Goal: Task Accomplishment & Management: Manage account settings

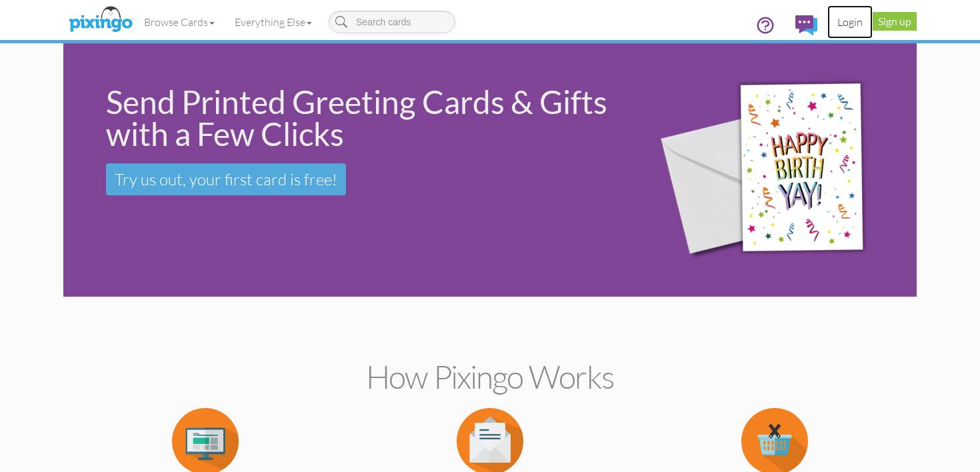
click at [854, 24] on link "Login" at bounding box center [850, 21] width 45 height 33
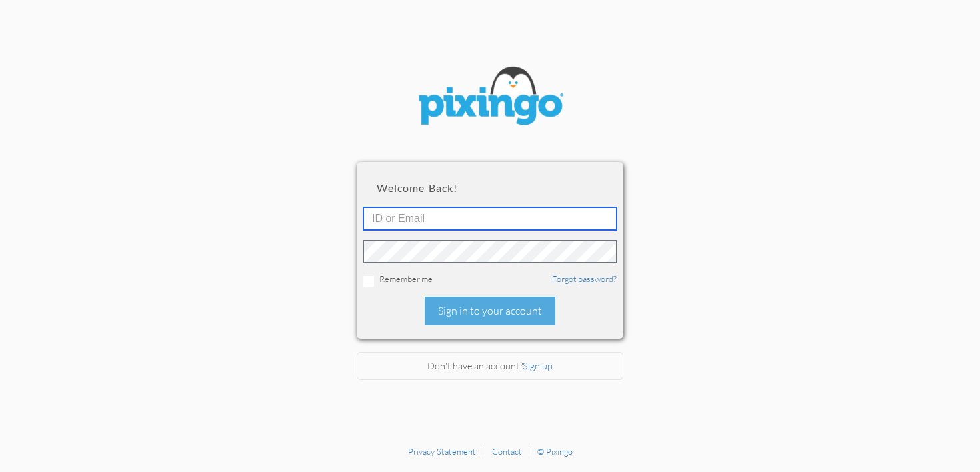
type input "[PERSON_NAME][EMAIL_ADDRESS][DOMAIN_NAME]"
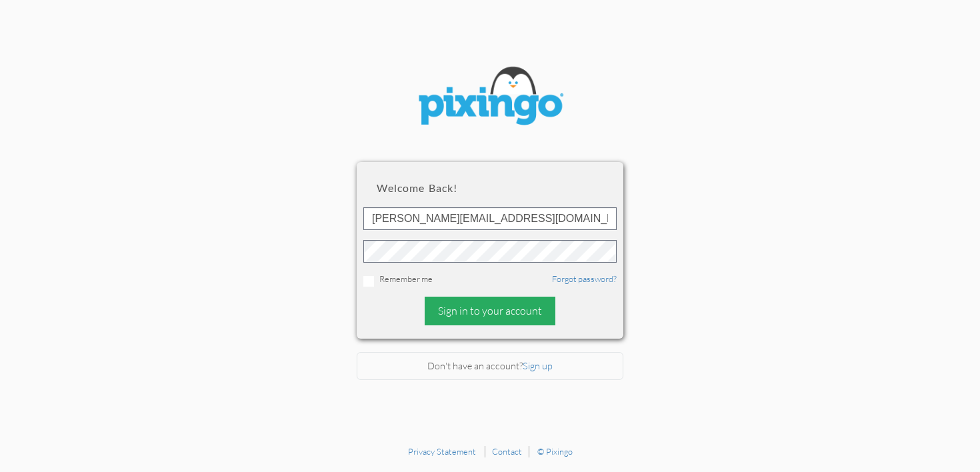
click at [497, 315] on div "Sign in to your account" at bounding box center [490, 311] width 131 height 29
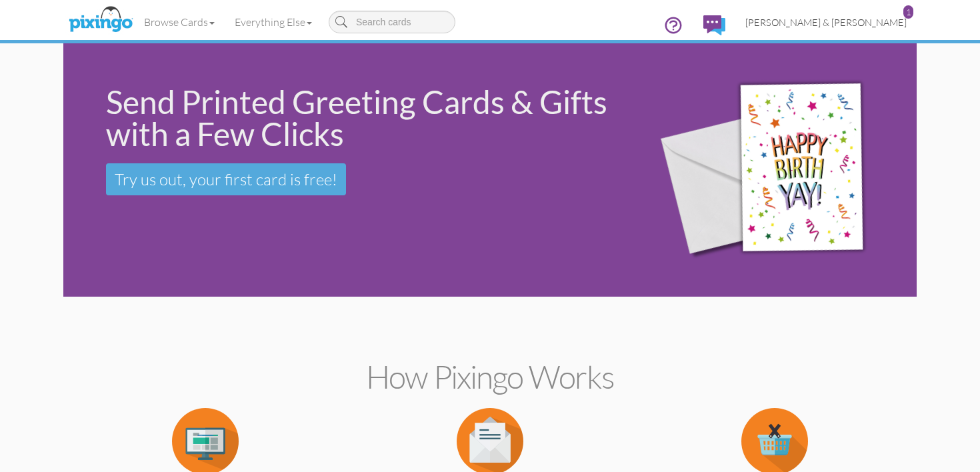
click at [852, 24] on span "[PERSON_NAME] & [PERSON_NAME]" at bounding box center [826, 22] width 161 height 11
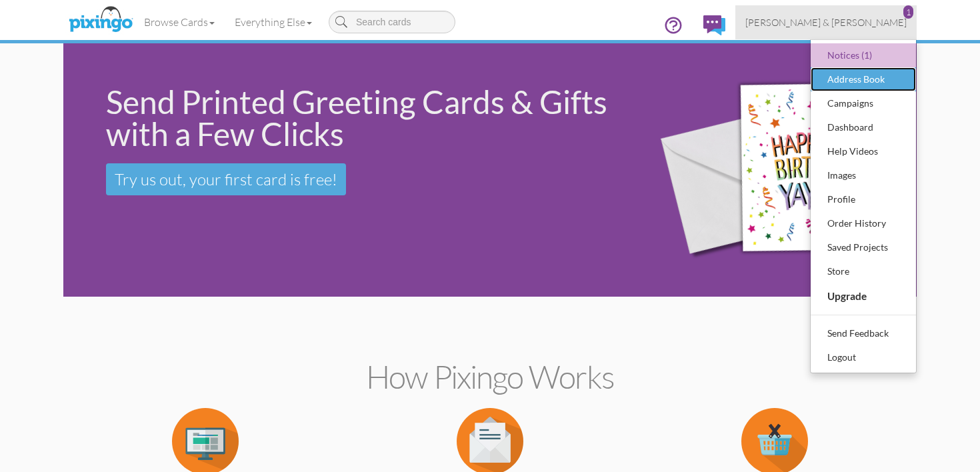
click at [856, 81] on div "Address Book" at bounding box center [863, 79] width 79 height 20
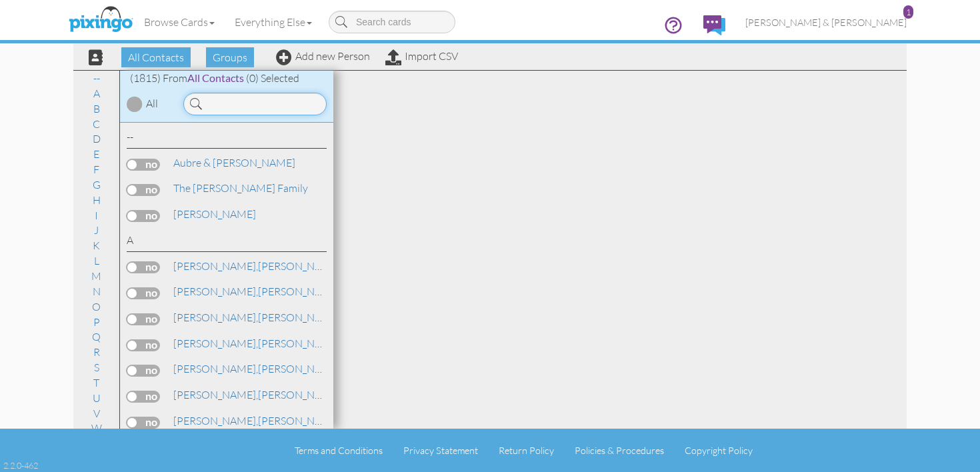
click at [301, 99] on input at bounding box center [254, 104] width 143 height 23
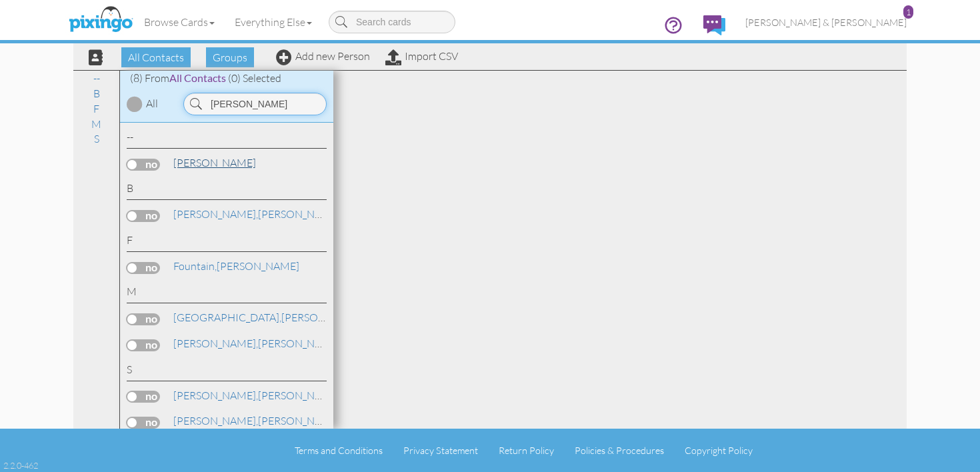
type input "[PERSON_NAME]"
click at [232, 166] on link "[PERSON_NAME]" at bounding box center [214, 163] width 85 height 16
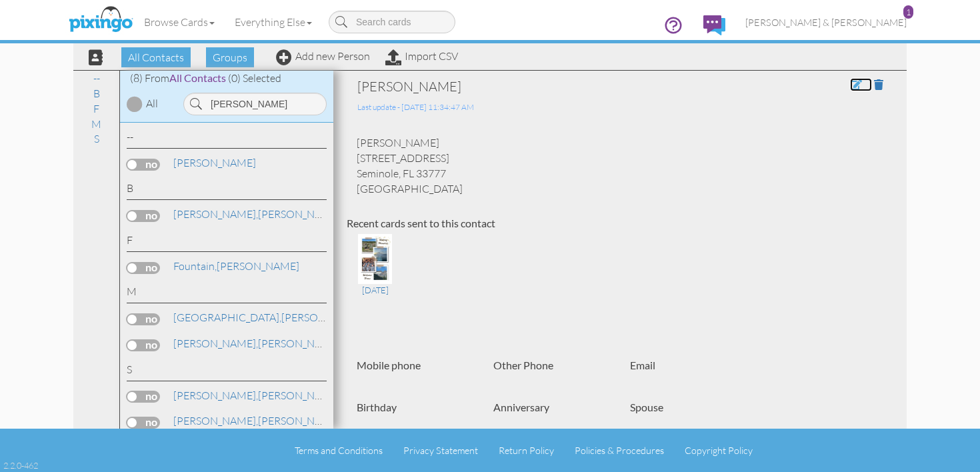
click at [852, 84] on span at bounding box center [856, 84] width 12 height 11
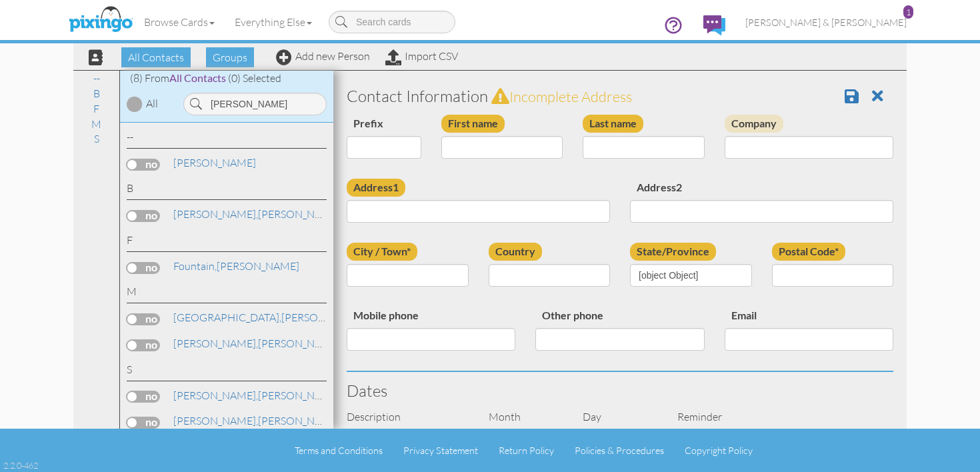
type input "[PERSON_NAME]"
type input "9810 86th street"
type input "Seminole"
type input "33777"
select select "object:6346"
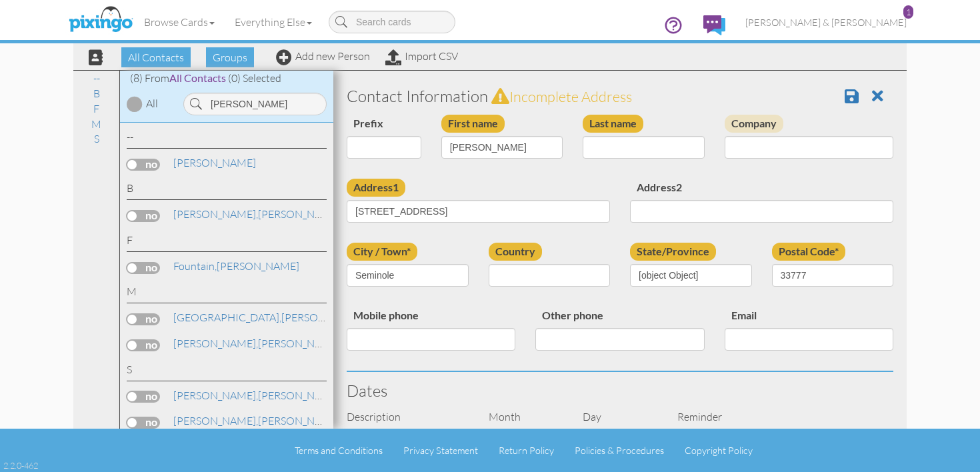
select select "object:6591"
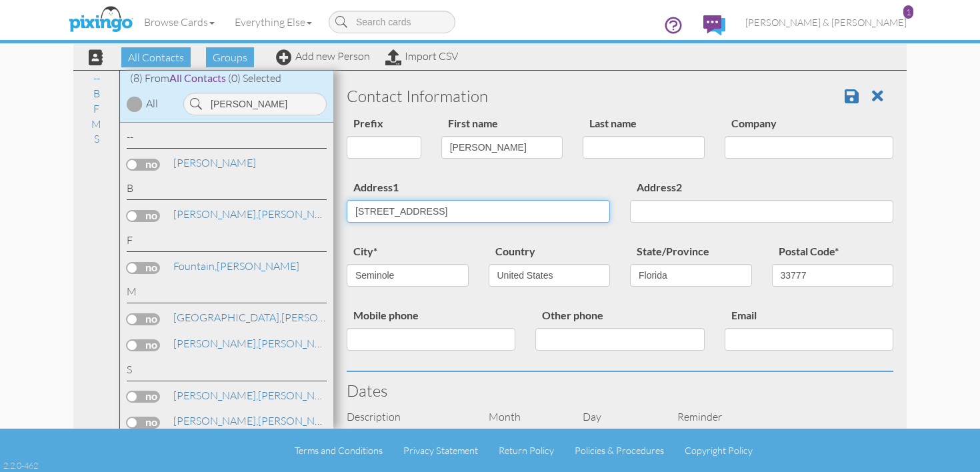
click at [471, 218] on input "9810 86th street" at bounding box center [478, 211] width 263 height 23
type input "9"
type input "[STREET_ADDRESS]"
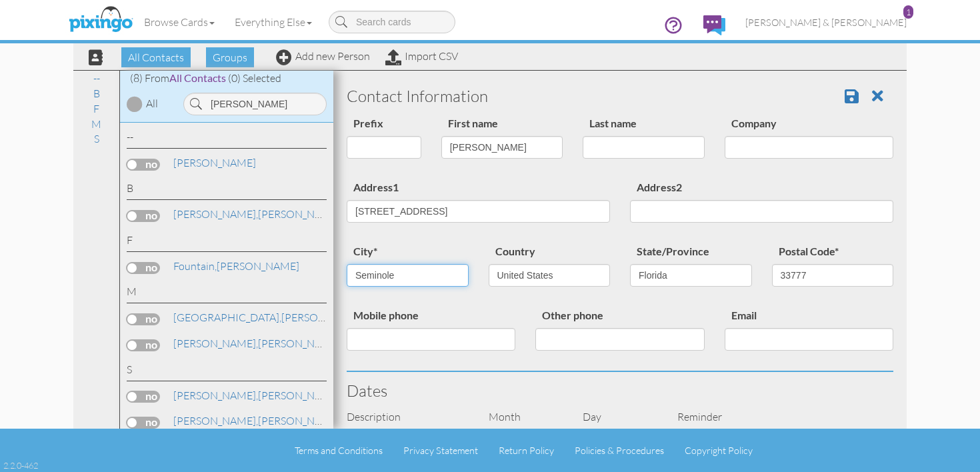
click at [450, 275] on input "Seminole" at bounding box center [408, 275] width 122 height 23
type input "S"
type input "St [PERSON_NAME]"
click at [816, 275] on input "33777" at bounding box center [833, 275] width 122 height 23
type input "33714"
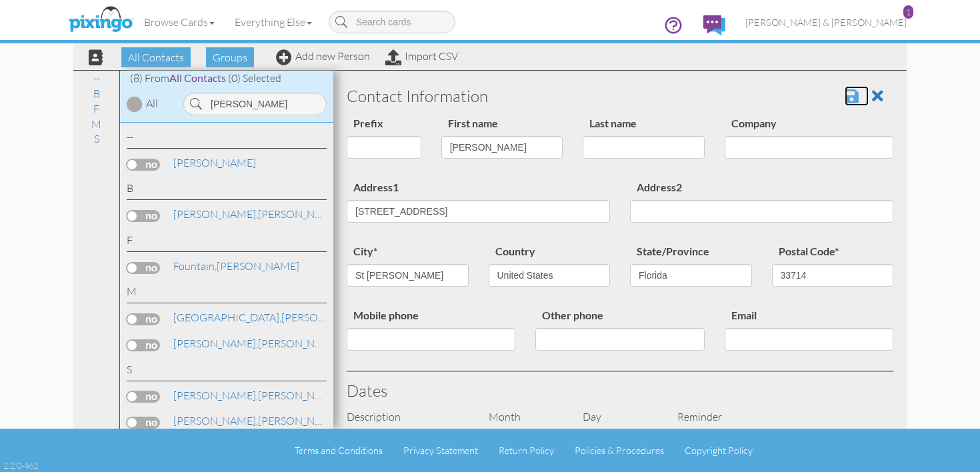
click at [852, 99] on span at bounding box center [852, 96] width 14 height 16
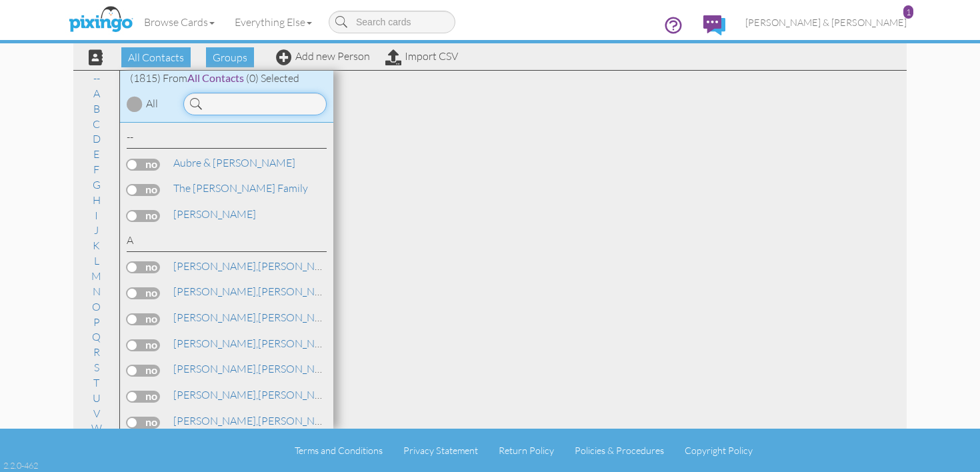
click at [257, 107] on input at bounding box center [254, 104] width 143 height 23
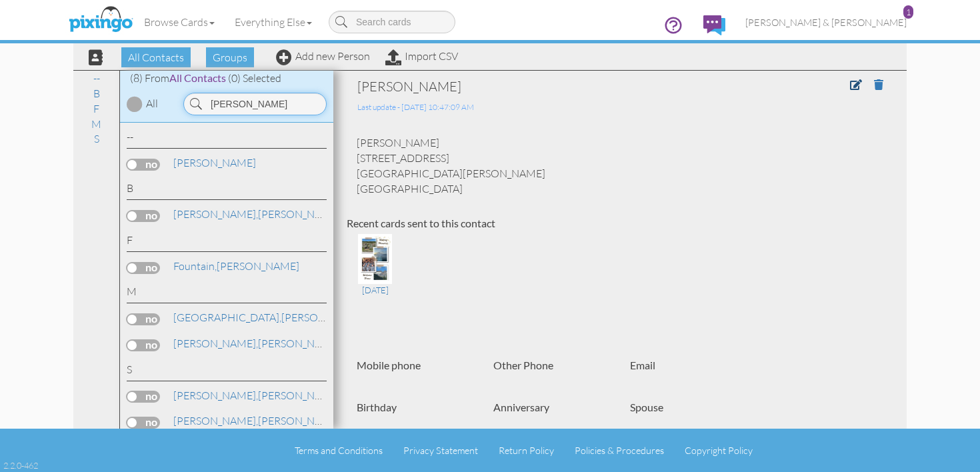
type input "[PERSON_NAME]"
click at [866, 87] on link at bounding box center [861, 84] width 22 height 13
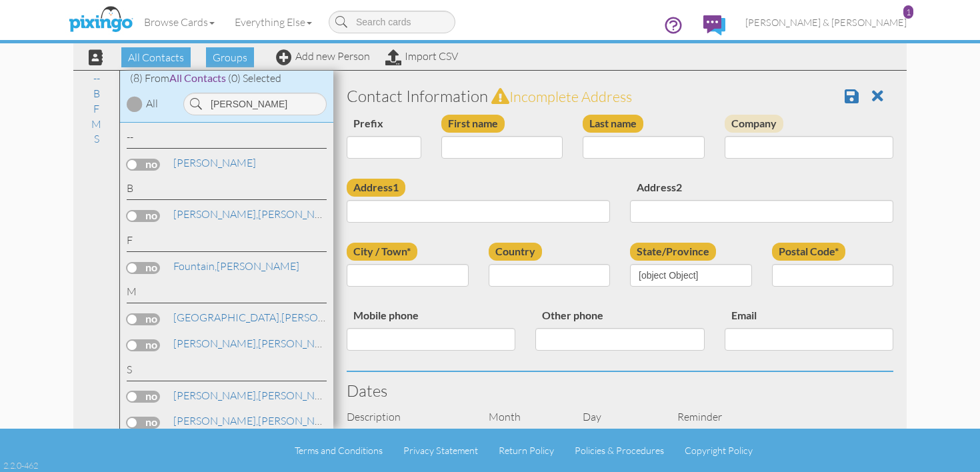
type input "[PERSON_NAME]"
type input "[STREET_ADDRESS]"
type input "St [PERSON_NAME]"
type input "33714"
select select "object:5790"
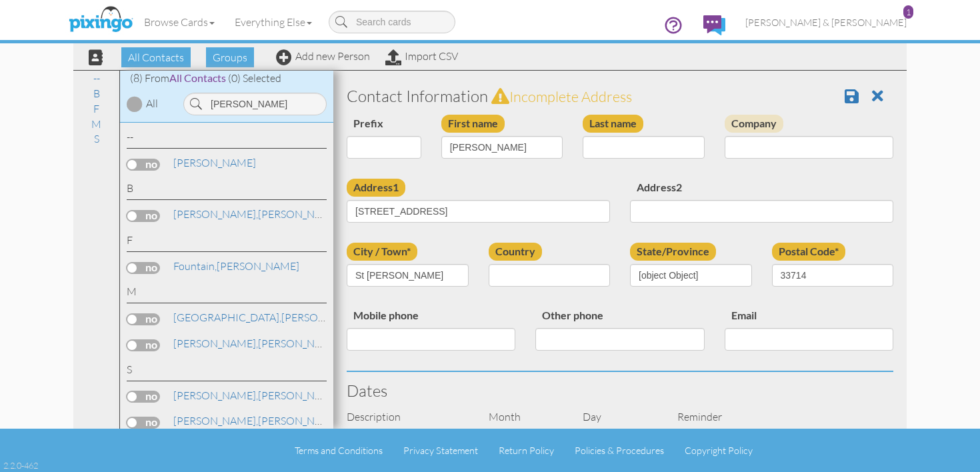
select select "object:6035"
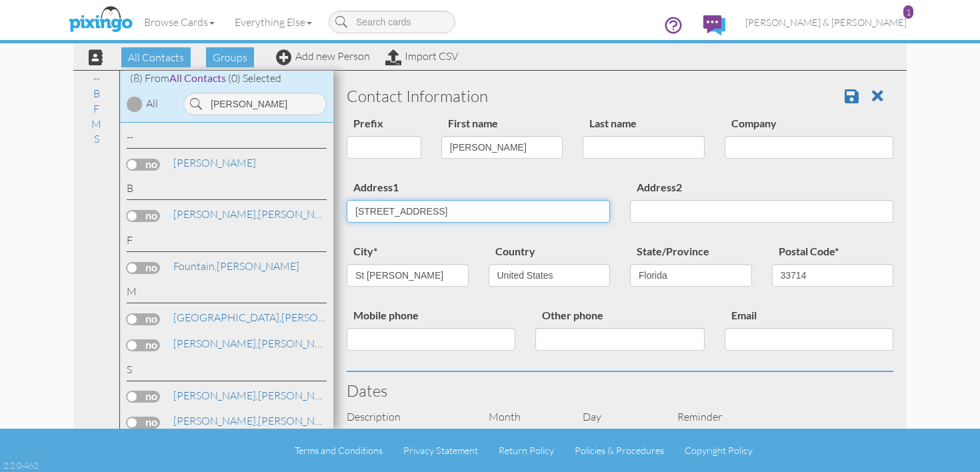
click at [370, 211] on input "[STREET_ADDRESS]" at bounding box center [478, 211] width 263 height 23
type input "[STREET_ADDRESS]"
click at [856, 94] on span at bounding box center [852, 96] width 14 height 16
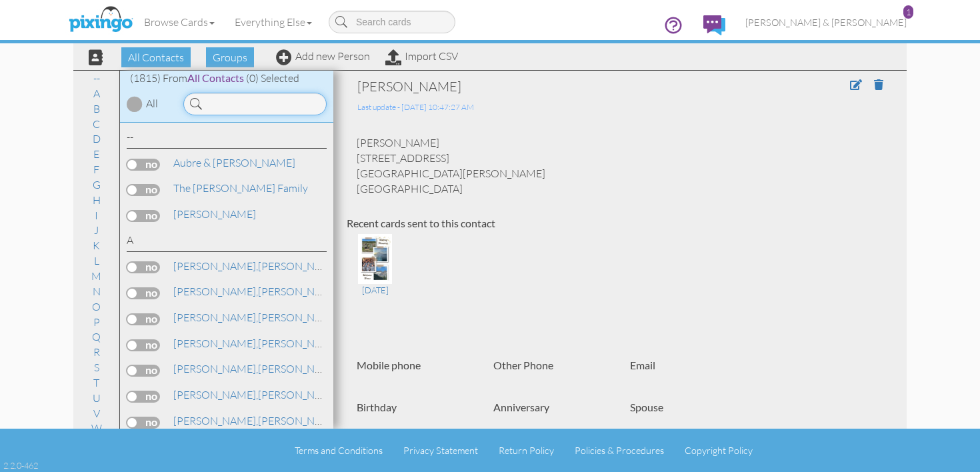
click at [283, 108] on input at bounding box center [254, 104] width 143 height 23
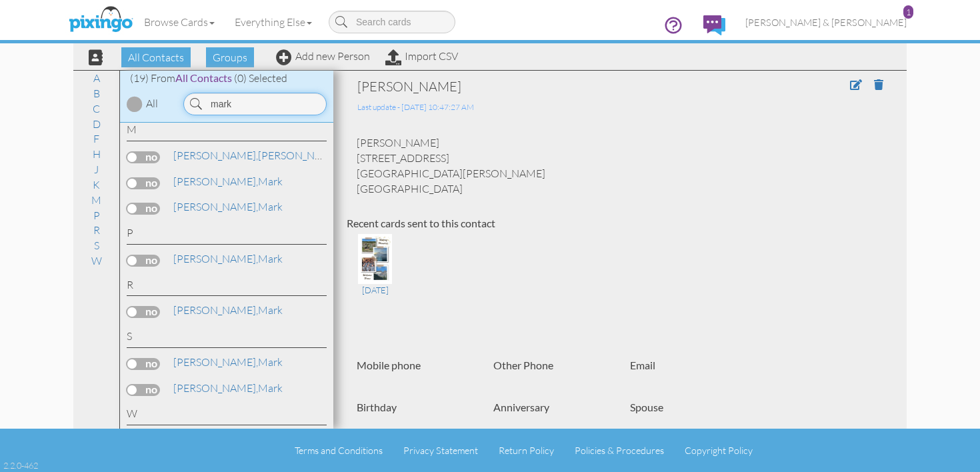
scroll to position [521, 0]
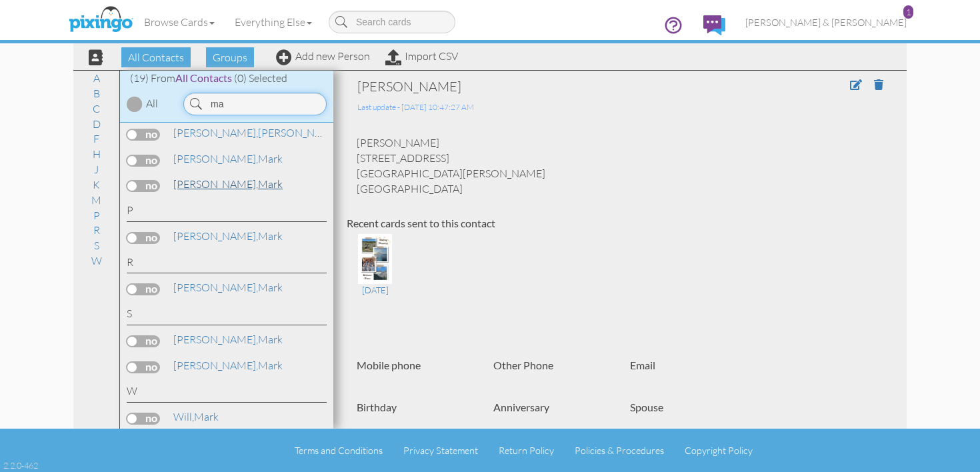
type input "m"
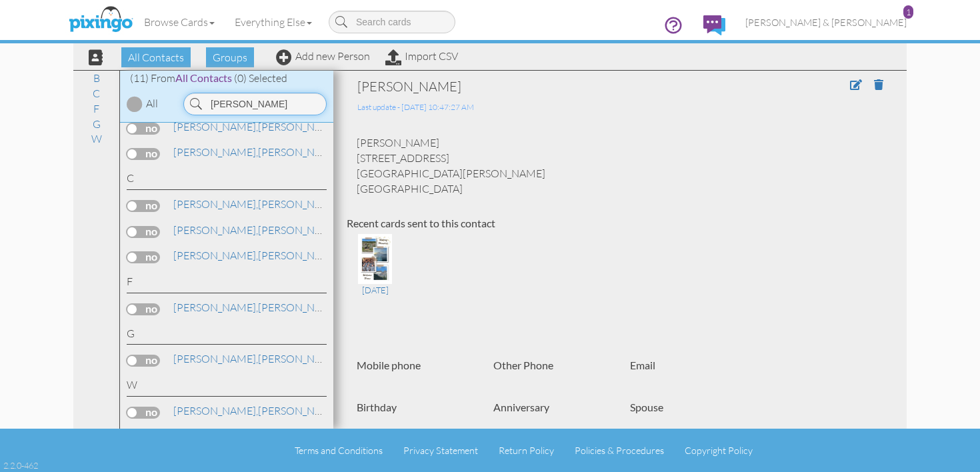
scroll to position [109, 0]
type input "[PERSON_NAME]"
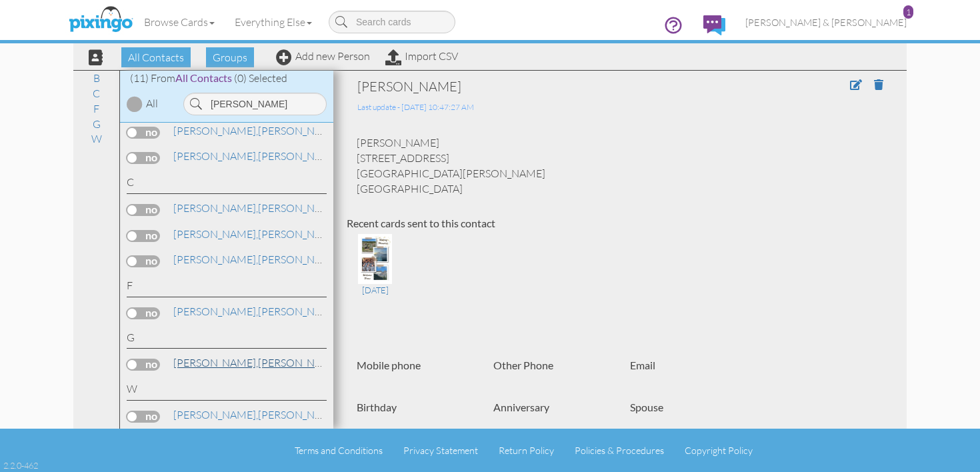
click at [193, 357] on span "[PERSON_NAME]," at bounding box center [215, 362] width 85 height 13
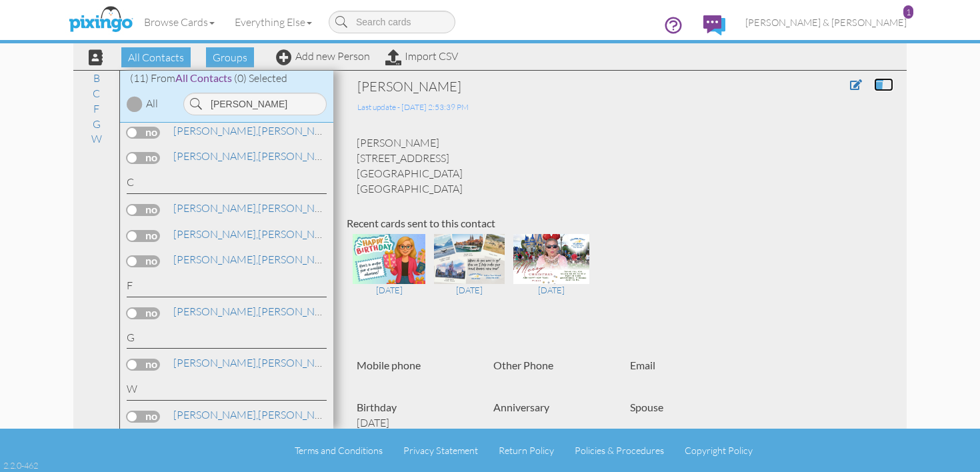
click at [876, 85] on span at bounding box center [878, 84] width 9 height 11
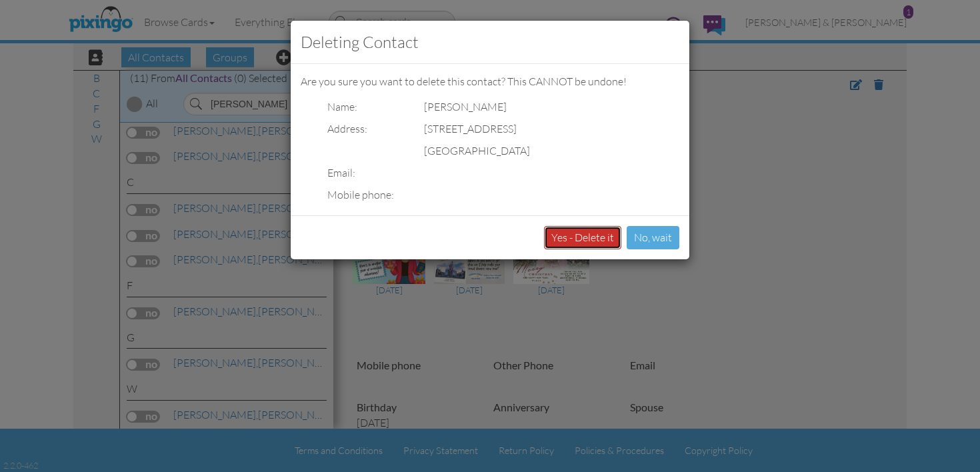
click at [566, 239] on button "Yes - Delete it" at bounding box center [582, 237] width 77 height 23
